Goal: Communication & Community: Share content

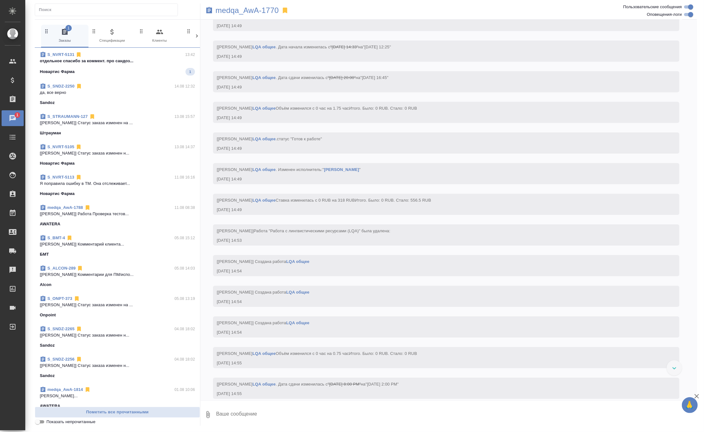
click at [131, 67] on span "S_NVRT-5131 13:42 отдельное спасибо за коммент. про сандоз... Новартис Фарма 1" at bounding box center [117, 64] width 155 height 24
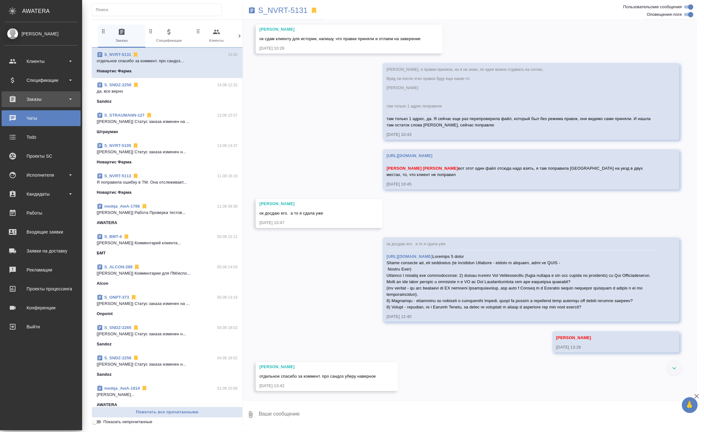
scroll to position [4185, 0]
click at [34, 175] on div "Исполнители" at bounding box center [41, 174] width 73 height 9
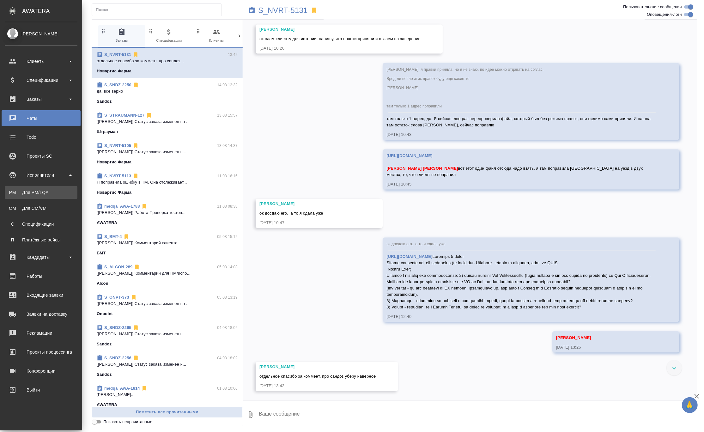
click at [33, 192] on div "Для PM/LQA" at bounding box center [41, 192] width 66 height 6
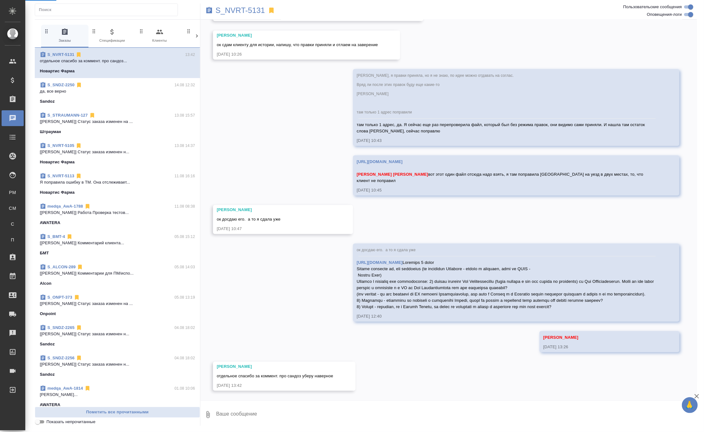
scroll to position [4138, 0]
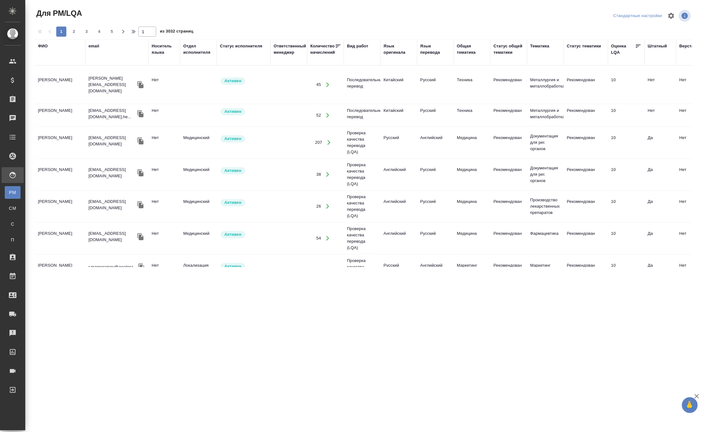
click at [45, 46] on div "ФИО" at bounding box center [43, 46] width 10 height 6
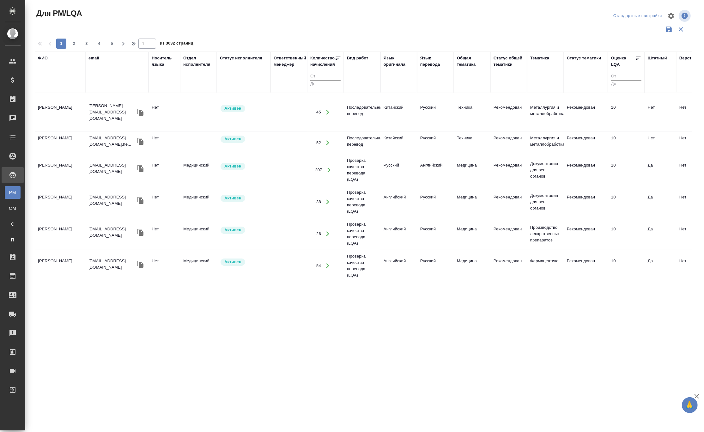
click at [49, 79] on input "text" at bounding box center [60, 81] width 44 height 8
type input "кобзева"
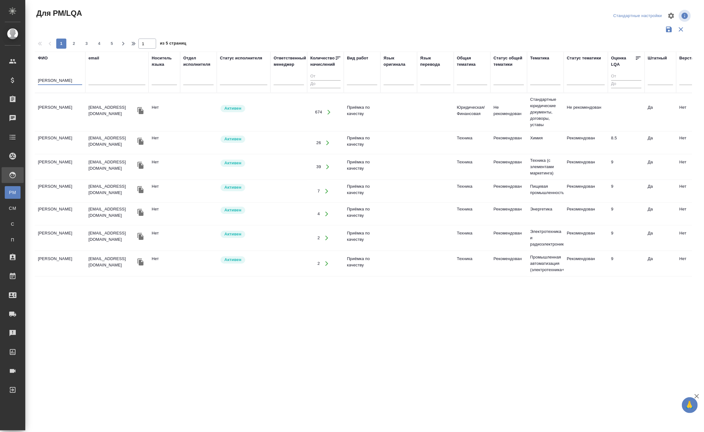
click at [71, 108] on td "Кобзева Елизавета" at bounding box center [60, 112] width 51 height 22
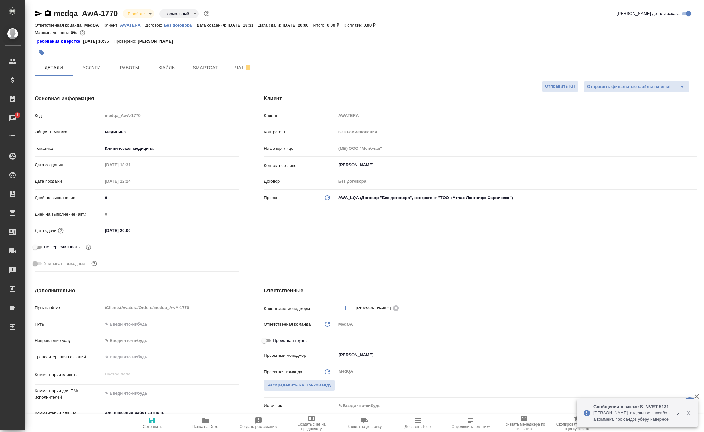
select select "RU"
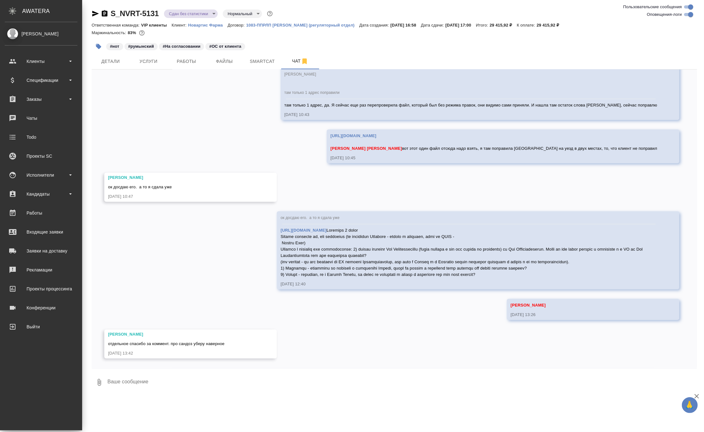
scroll to position [4182, 0]
click at [43, 215] on div "Работы" at bounding box center [41, 212] width 73 height 9
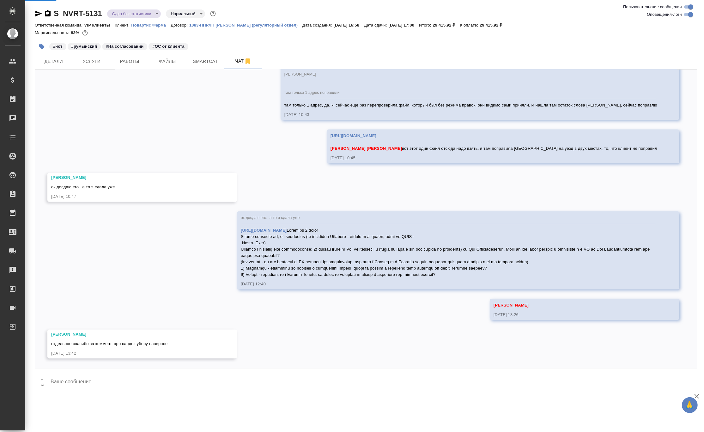
scroll to position [4169, 0]
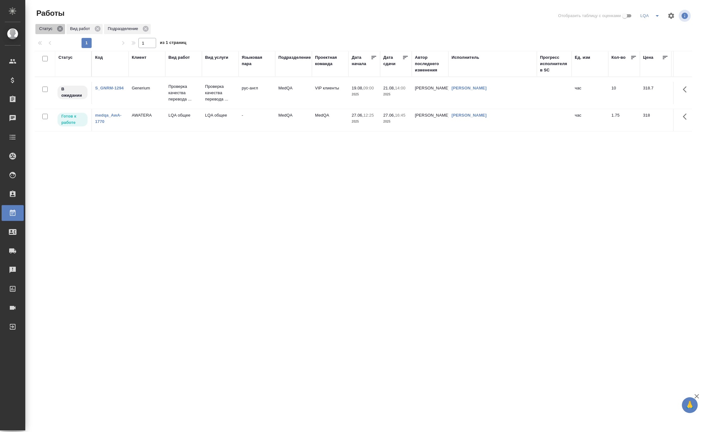
click at [59, 27] on icon at bounding box center [60, 29] width 6 height 6
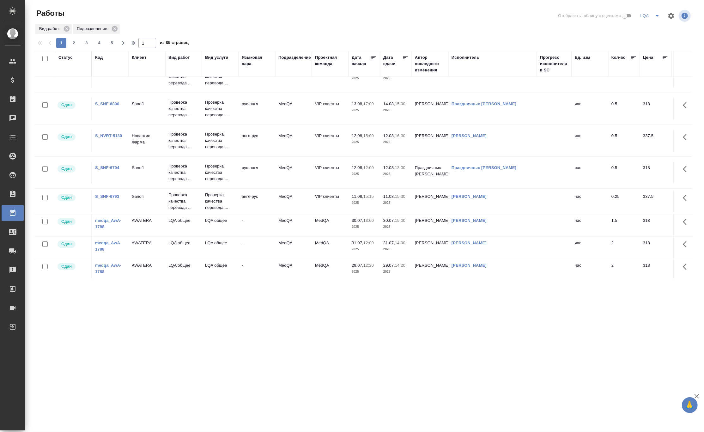
scroll to position [43, 0]
click at [406, 56] on icon at bounding box center [405, 57] width 5 height 3
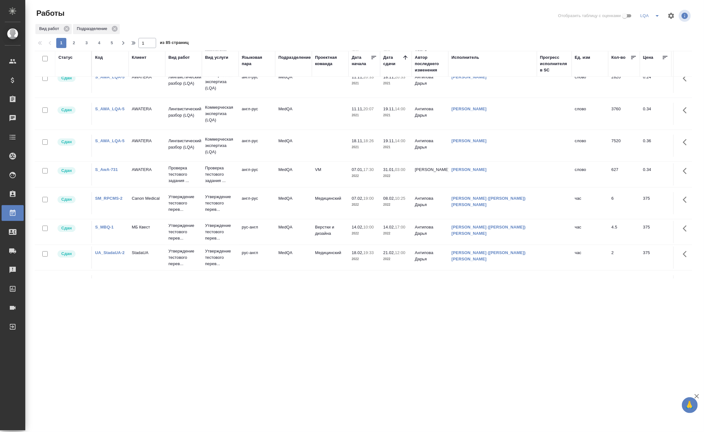
click at [406, 56] on icon at bounding box center [405, 57] width 4 height 4
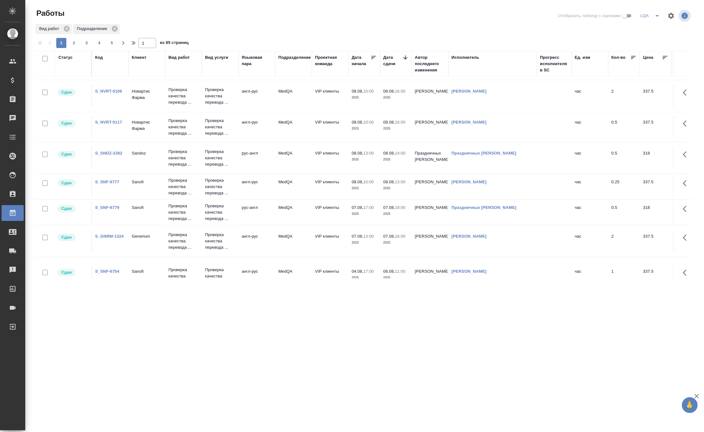
scroll to position [215, 0]
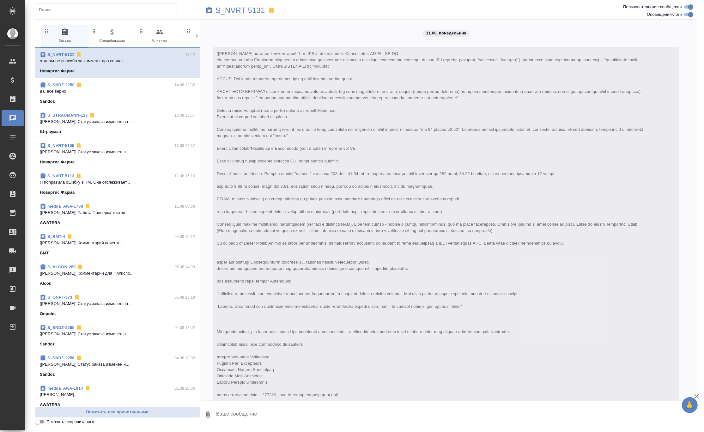
scroll to position [4138, 0]
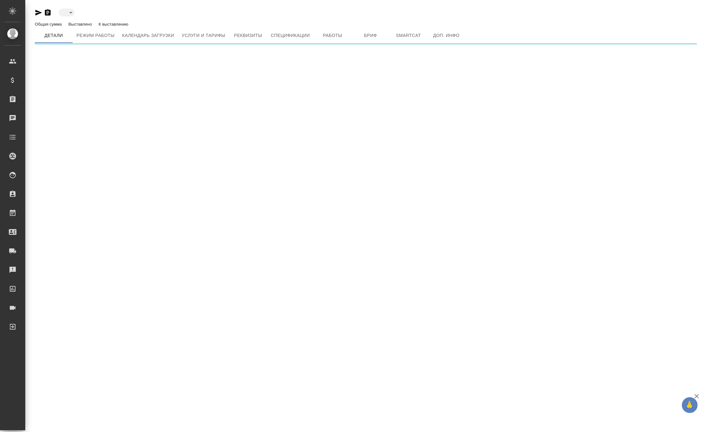
type input "active"
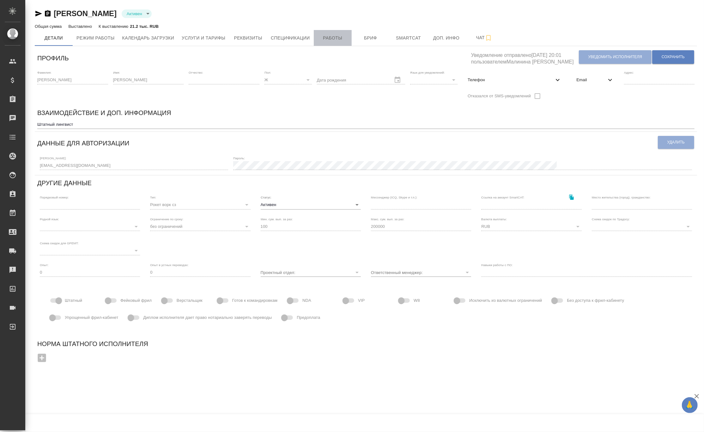
click at [343, 35] on span "Работы" at bounding box center [333, 38] width 30 height 8
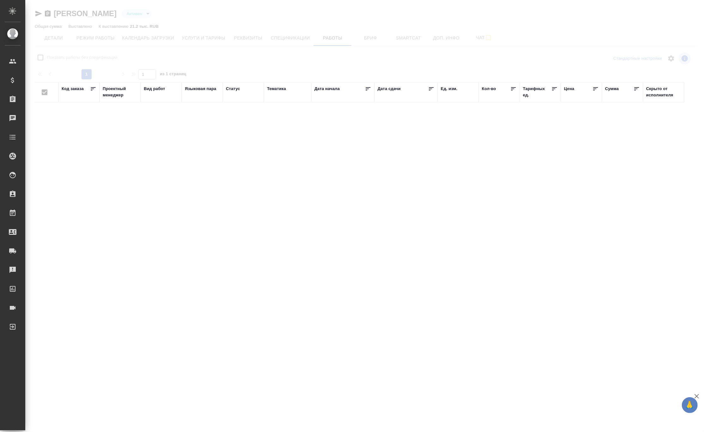
checkbox input "false"
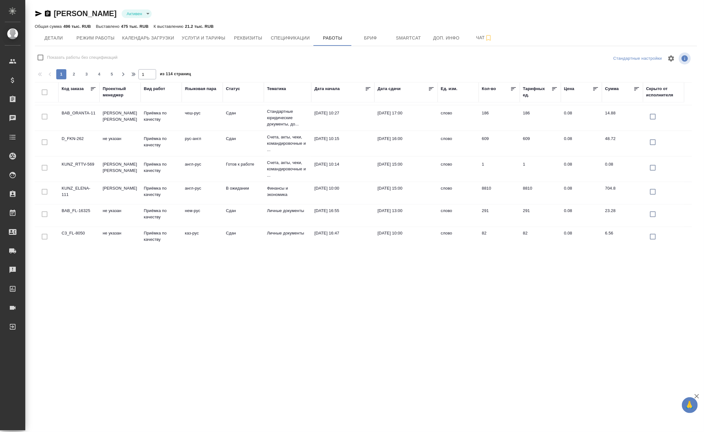
scroll to position [257, 0]
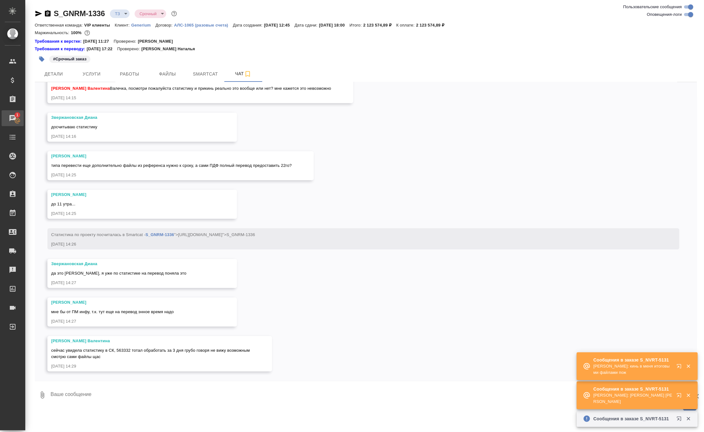
scroll to position [1603, 0]
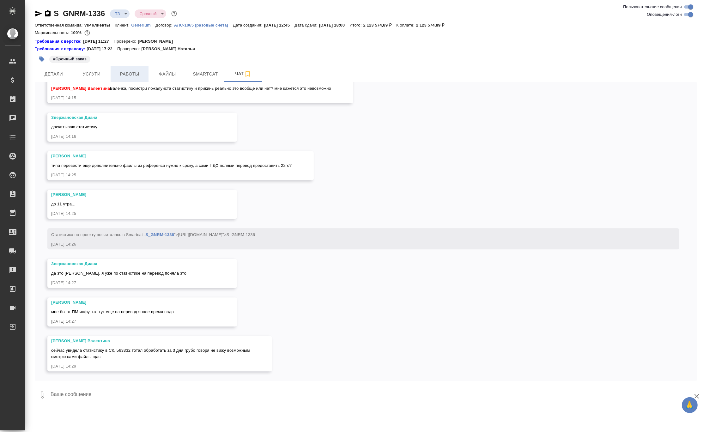
click at [129, 73] on span "Работы" at bounding box center [129, 74] width 30 height 8
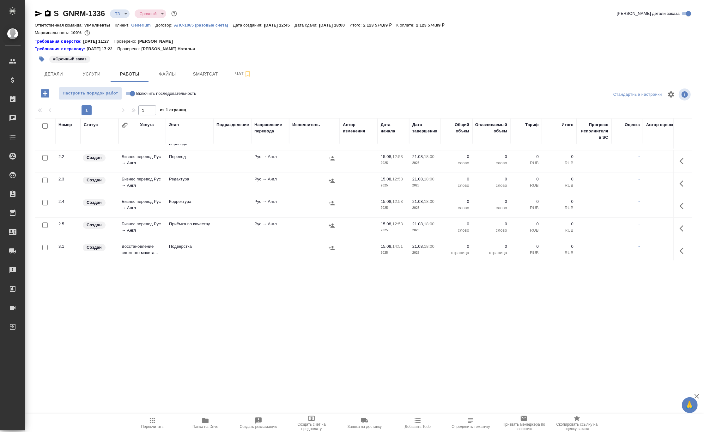
scroll to position [99, 0]
click at [196, 74] on span "Smartcat" at bounding box center [205, 74] width 30 height 8
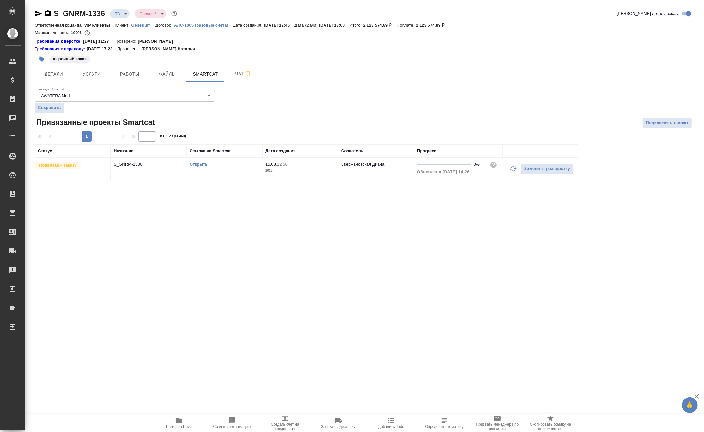
click at [194, 164] on link "Открыть" at bounding box center [199, 164] width 18 height 5
click at [497, 13] on div "S_GNRM-1336 ТЗ tz Срочный urgent Кратко детали заказа" at bounding box center [366, 14] width 662 height 10
click at [180, 420] on icon "button" at bounding box center [179, 420] width 6 height 5
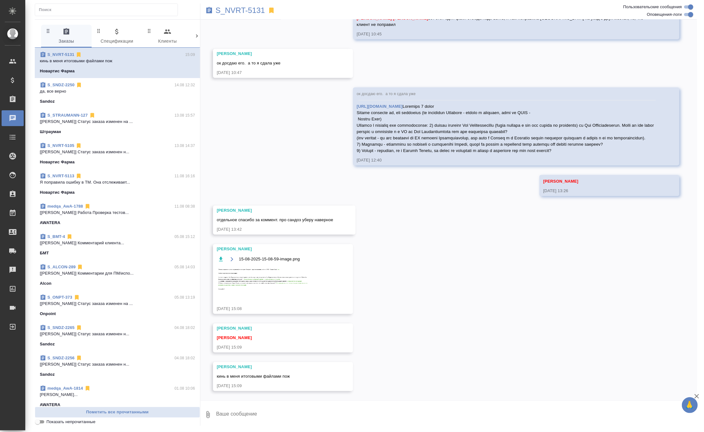
scroll to position [4294, 0]
click at [255, 281] on img at bounding box center [264, 280] width 95 height 28
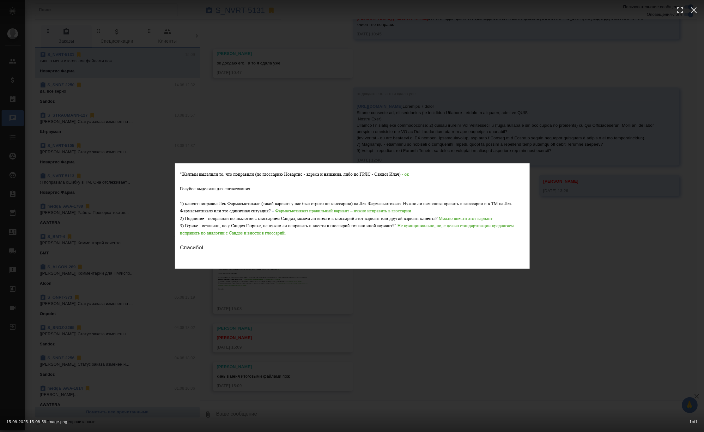
click at [403, 356] on div "15-08-2025-15-08-59-image.png 1 of 1" at bounding box center [352, 216] width 704 height 432
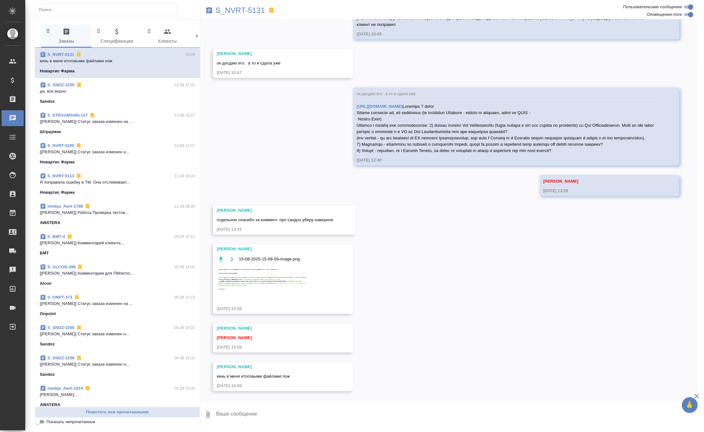
click at [403, 104] on link "[URL][DOMAIN_NAME]" at bounding box center [380, 106] width 46 height 5
click at [252, 413] on textarea at bounding box center [457, 414] width 482 height 21
paste textarea "[URL][DOMAIN_NAME]"
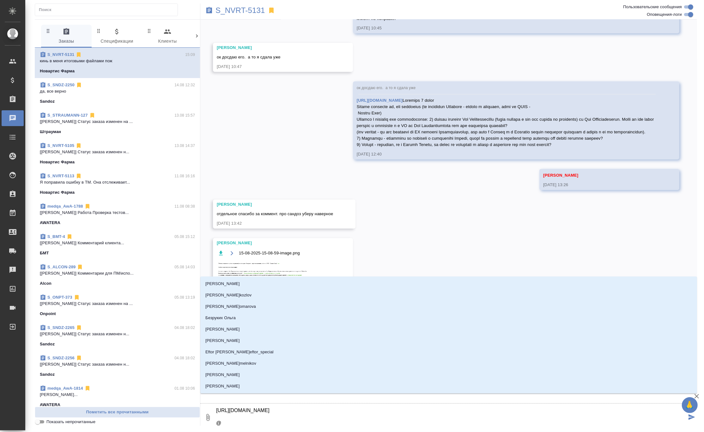
type textarea "[URL][DOMAIN_NAME] @к"
type input "к"
type textarea "[URL][DOMAIN_NAME] @ка"
type input "ка"
type textarea "[URL][DOMAIN_NAME] @каб"
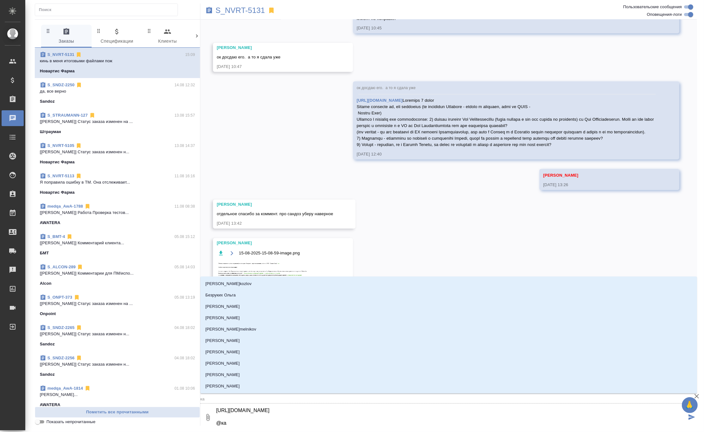
type input "каб"
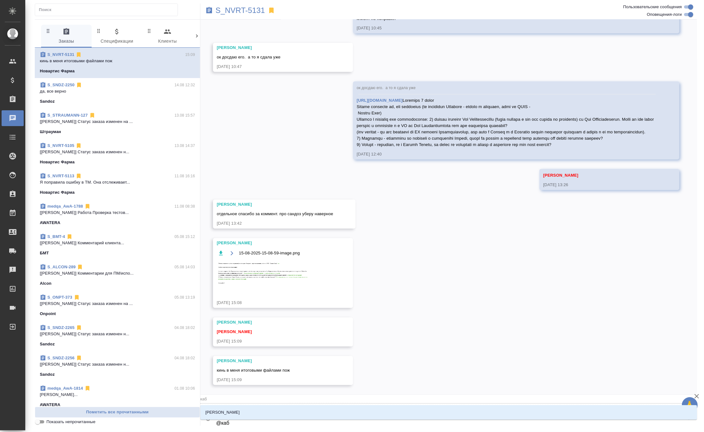
click at [261, 409] on li "[PERSON_NAME]" at bounding box center [448, 412] width 497 height 11
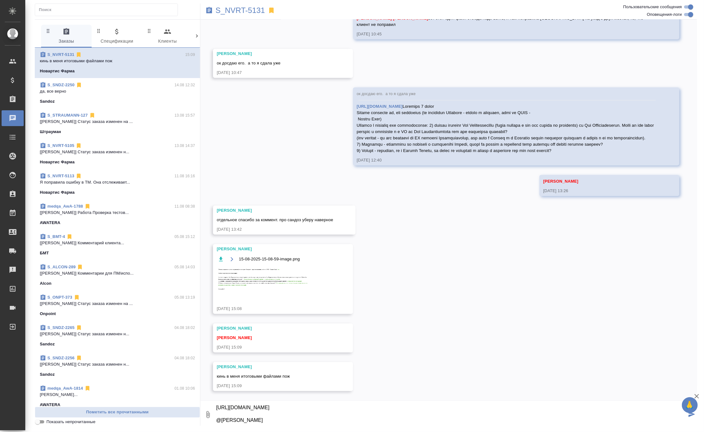
type textarea "[URL][DOMAIN_NAME] @[PERSON_NAME]"
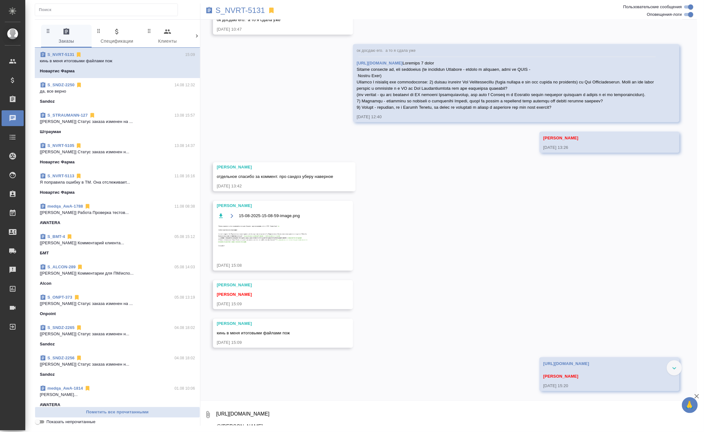
scroll to position [4350, 0]
